Goal: Information Seeking & Learning: Check status

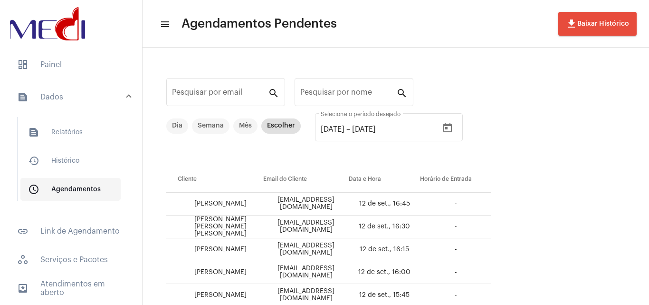
scroll to position [28, 0]
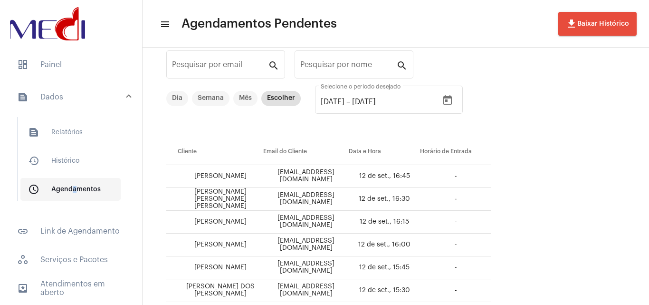
click at [70, 183] on span "schedule_outlined Agendamentos" at bounding box center [70, 189] width 100 height 23
click at [63, 125] on span "text_snippet_outlined Relatórios" at bounding box center [70, 132] width 100 height 23
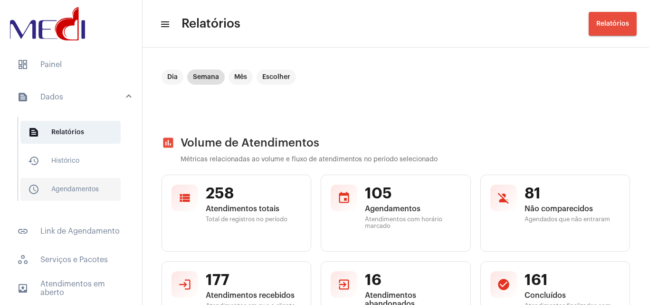
click at [74, 181] on span "schedule_outlined Agendamentos" at bounding box center [70, 189] width 100 height 23
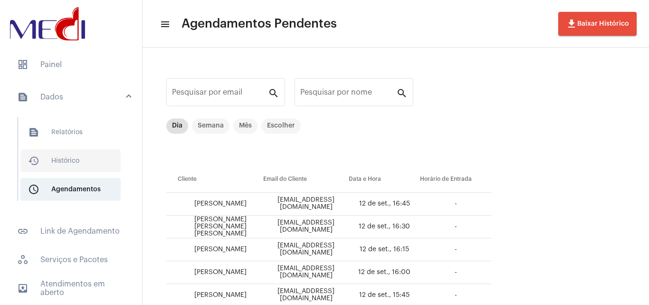
click at [94, 162] on span "history_outlined Histórico" at bounding box center [70, 160] width 100 height 23
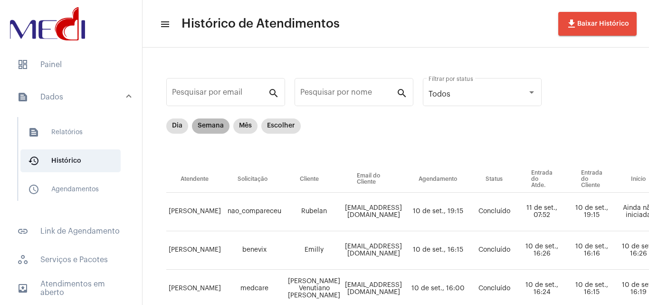
click at [216, 122] on mat-chip "Semana" at bounding box center [211, 125] width 38 height 15
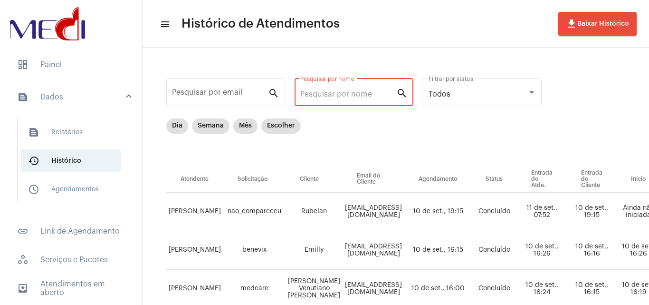
click at [368, 93] on input "Pesquisar por nome" at bounding box center [348, 94] width 96 height 9
paste input "[PERSON_NAME]"
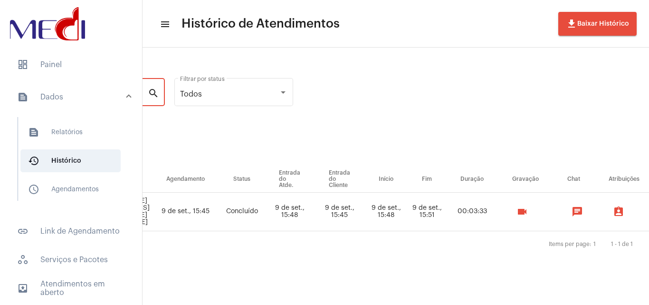
scroll to position [0, 254]
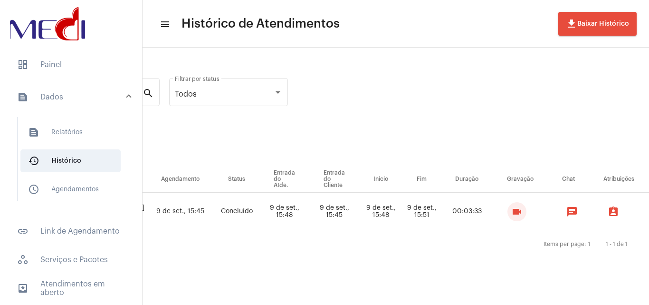
click at [527, 217] on button "videocam" at bounding box center [517, 211] width 19 height 19
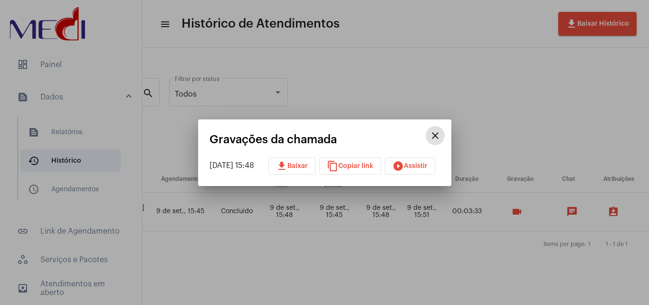
click at [288, 164] on mat-icon "download" at bounding box center [281, 165] width 11 height 11
click at [445, 136] on button "close" at bounding box center [435, 135] width 19 height 19
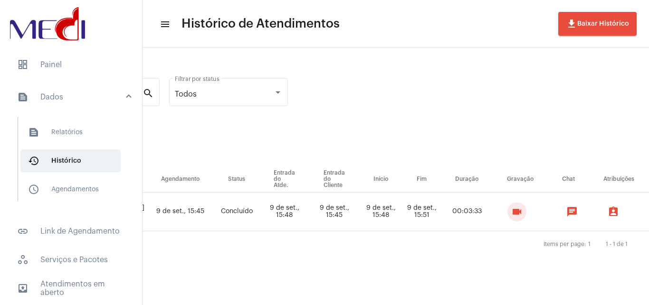
scroll to position [0, 0]
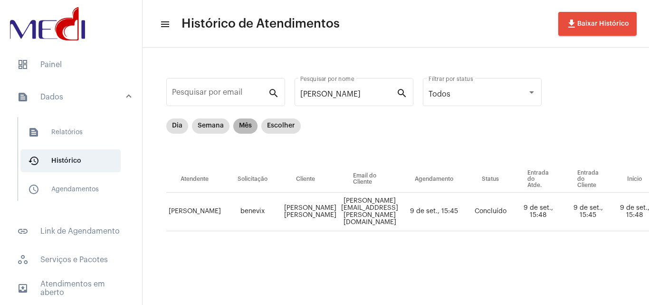
click at [246, 124] on mat-chip "Mês" at bounding box center [245, 125] width 24 height 15
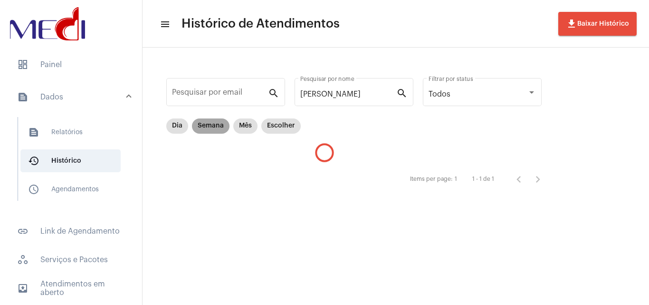
click at [210, 128] on mat-chip "Semana" at bounding box center [211, 125] width 38 height 15
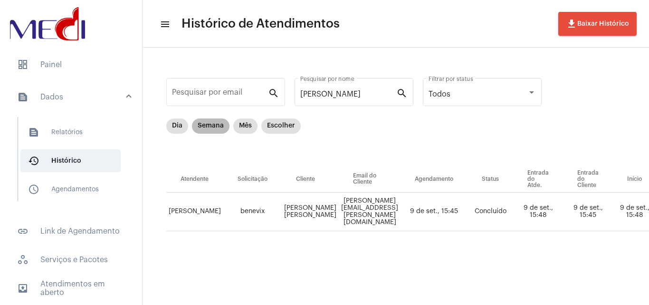
click at [206, 127] on mat-chip "Semana" at bounding box center [211, 125] width 38 height 15
drag, startPoint x: 220, startPoint y: 85, endPoint x: 158, endPoint y: 68, distance: 63.9
click at [159, 72] on div "Pesquisar por email search [PERSON_NAME] por nome search Todos Filtrar por stat…" at bounding box center [552, 164] width 801 height 215
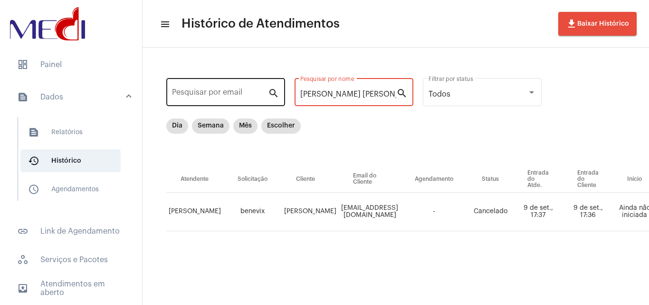
drag, startPoint x: 359, startPoint y: 98, endPoint x: 224, endPoint y: 90, distance: 135.7
click at [224, 90] on div "Pesquisar por email search [PERSON_NAME] [PERSON_NAME] Pesquisar por nome searc…" at bounding box center [552, 164] width 801 height 215
type input "l"
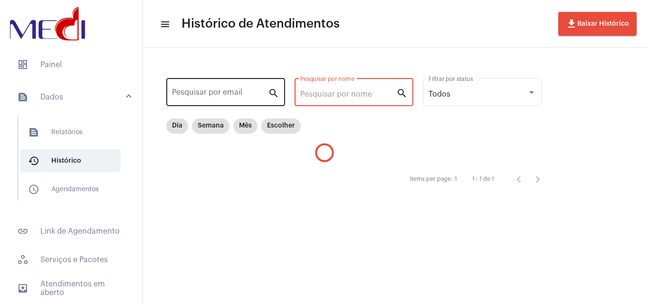
paste input "[PERSON_NAME] [PERSON_NAME]"
type input "L"
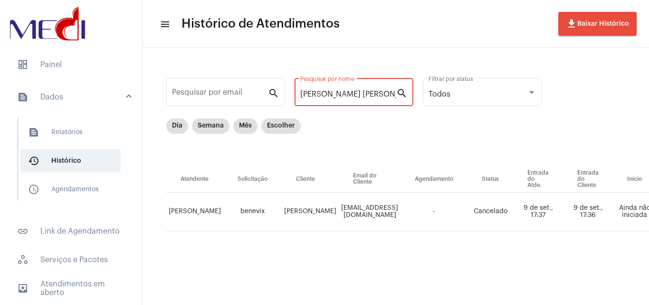
type input "[PERSON_NAME] [PERSON_NAME]"
drag, startPoint x: 444, startPoint y: 212, endPoint x: 333, endPoint y: 207, distance: 110.9
click at [333, 207] on tr "[PERSON_NAME] benevix [PERSON_NAME] [EMAIL_ADDRESS][DOMAIN_NAME] - Cancelado 9 …" at bounding box center [552, 212] width 772 height 39
copy td "[EMAIL_ADDRESS][DOMAIN_NAME]"
drag, startPoint x: 369, startPoint y: 94, endPoint x: 228, endPoint y: 75, distance: 142.9
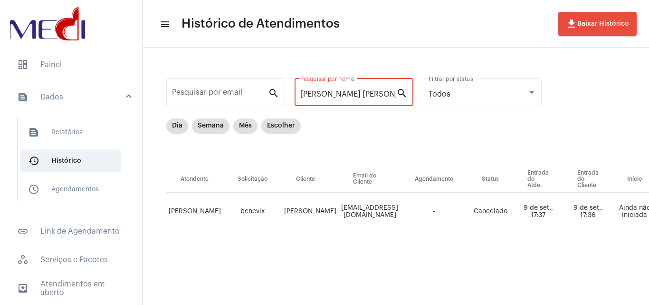
click at [228, 75] on div "Pesquisar por email search [PERSON_NAME] [PERSON_NAME] Pesquisar por nome searc…" at bounding box center [552, 164] width 801 height 215
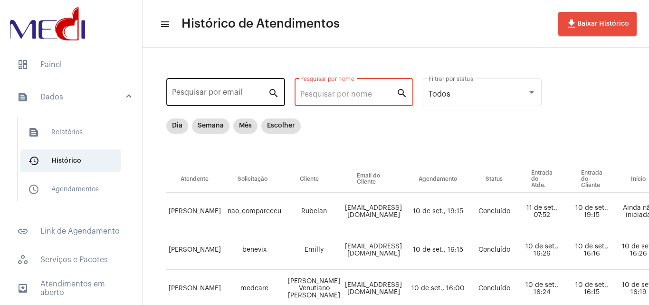
click at [231, 87] on div "Pesquisar por email" at bounding box center [220, 91] width 96 height 30
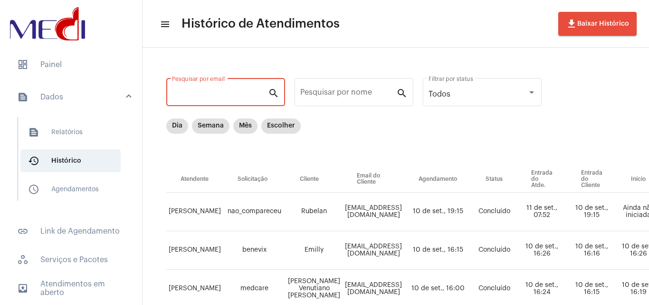
paste input "[EMAIL_ADDRESS][DOMAIN_NAME]"
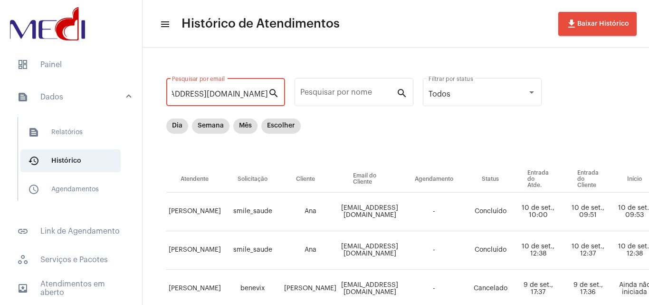
type input "[EMAIL_ADDRESS][DOMAIN_NAME]"
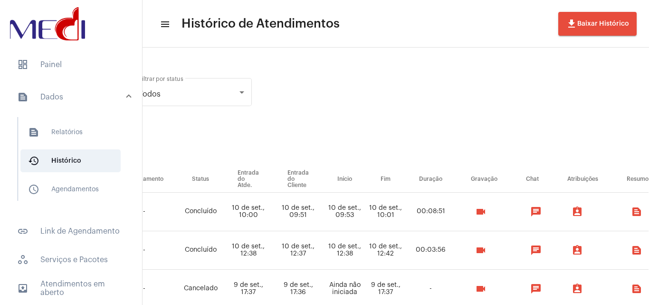
scroll to position [0, 291]
click at [486, 216] on mat-icon "videocam" at bounding box center [479, 211] width 11 height 11
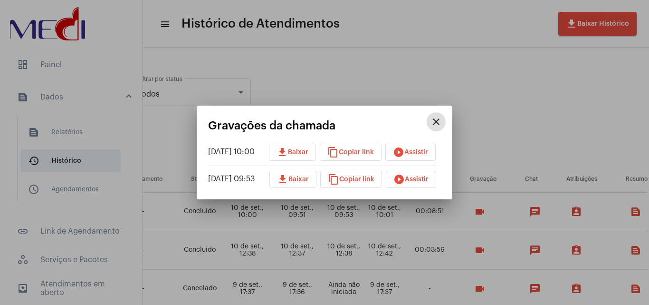
click at [418, 154] on span "play_circle_filled Assistir" at bounding box center [410, 152] width 35 height 7
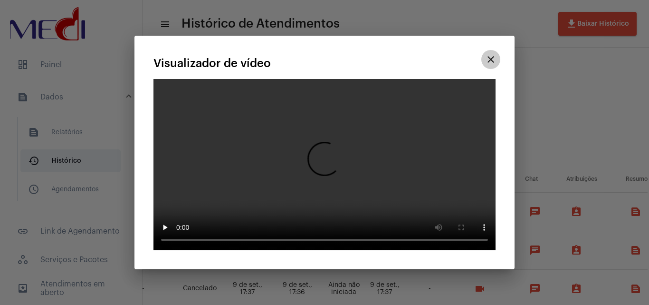
click at [486, 54] on mat-icon "close" at bounding box center [490, 59] width 11 height 11
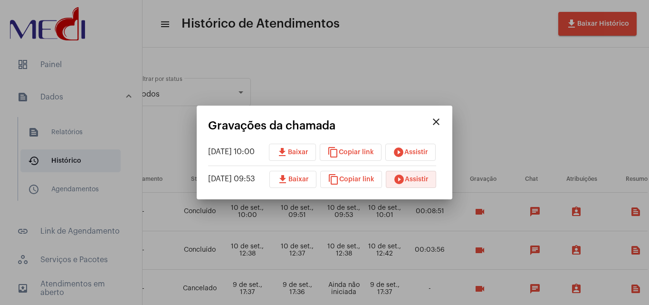
click at [420, 183] on button "play_circle_filled Assistir" at bounding box center [411, 179] width 50 height 17
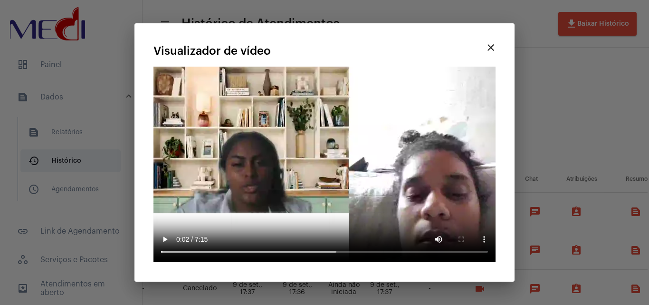
click at [534, 68] on div at bounding box center [324, 152] width 649 height 305
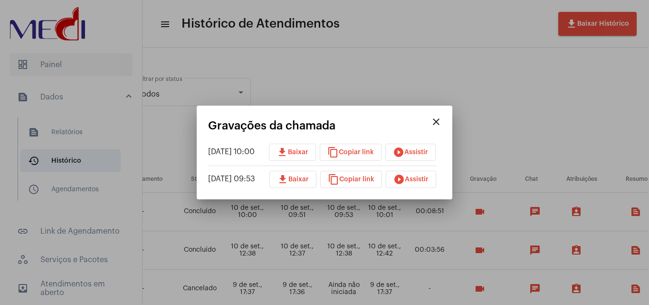
click at [74, 65] on div at bounding box center [324, 152] width 649 height 305
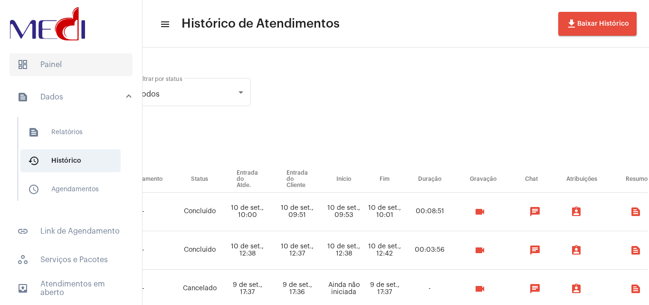
click at [73, 63] on span "dashboard Painel" at bounding box center [71, 64] width 123 height 23
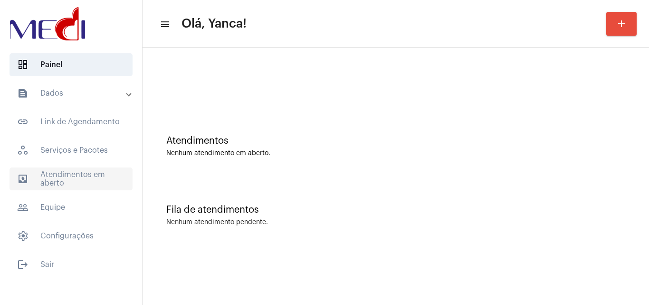
click at [96, 183] on span "outbox_outline Atendimentos em aberto" at bounding box center [71, 178] width 123 height 23
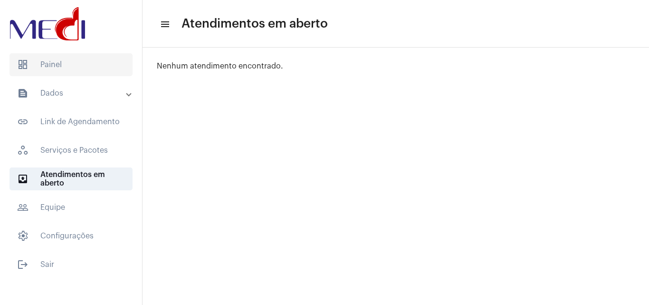
click at [71, 66] on span "dashboard Painel" at bounding box center [71, 64] width 123 height 23
